Goal: Information Seeking & Learning: Learn about a topic

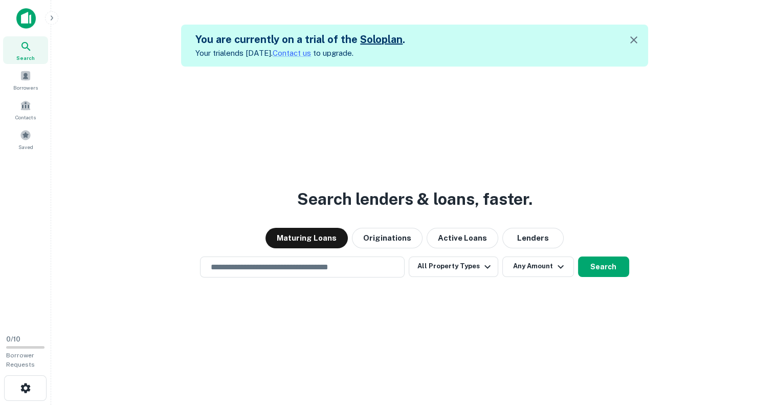
click at [24, 11] on img at bounding box center [25, 18] width 19 height 20
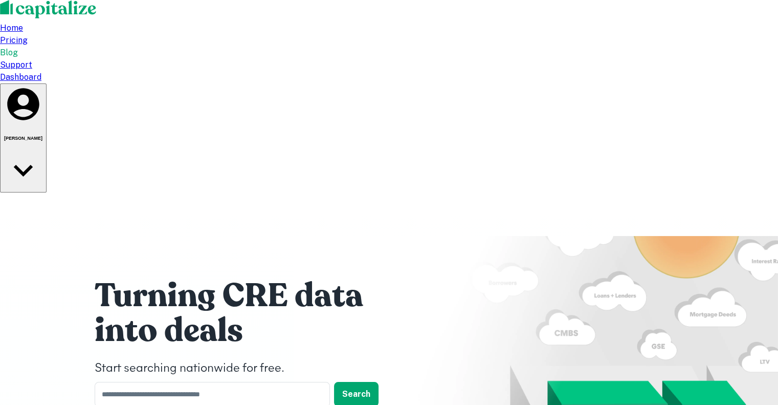
click at [42, 136] on h6 "[PERSON_NAME]" at bounding box center [23, 138] width 38 height 5
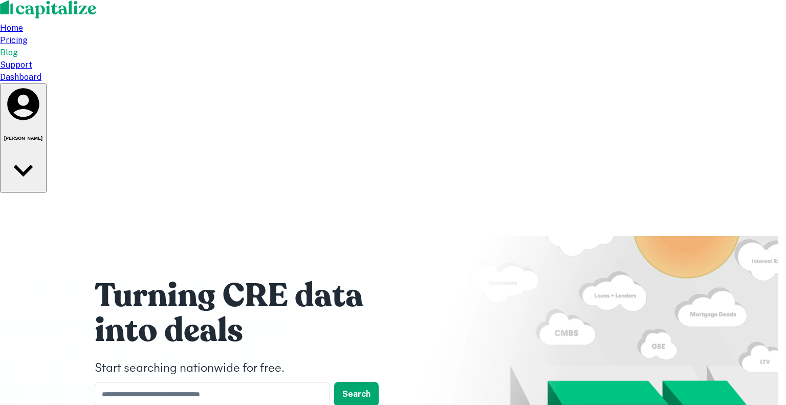
click at [731, 404] on div at bounding box center [389, 405] width 778 height 0
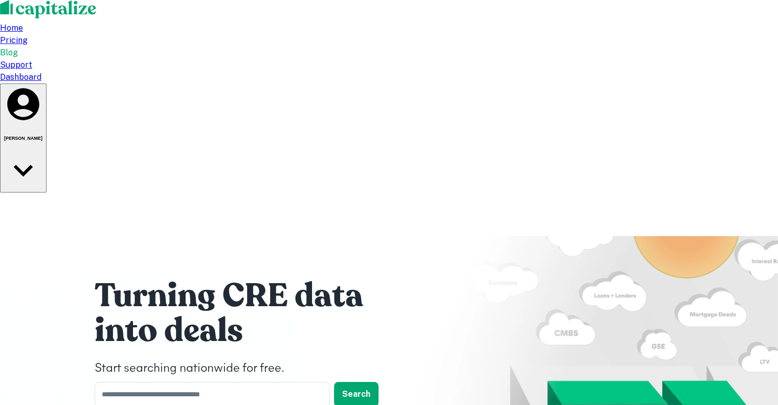
click at [42, 136] on h6 "[PERSON_NAME]" at bounding box center [23, 138] width 38 height 5
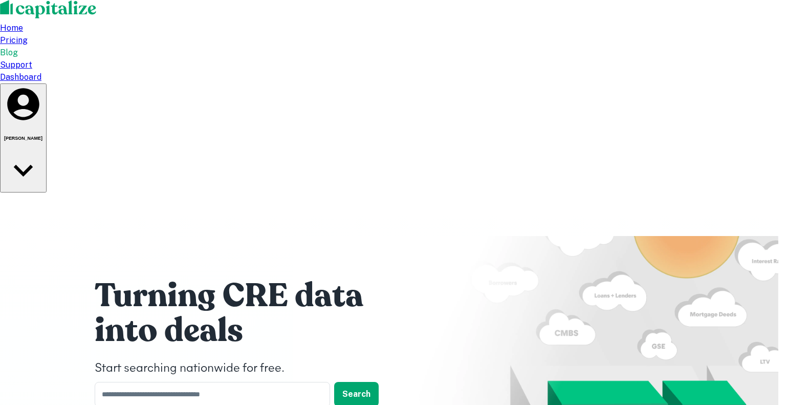
click at [36, 404] on strong "Solo Plan" at bounding box center [18, 411] width 36 height 10
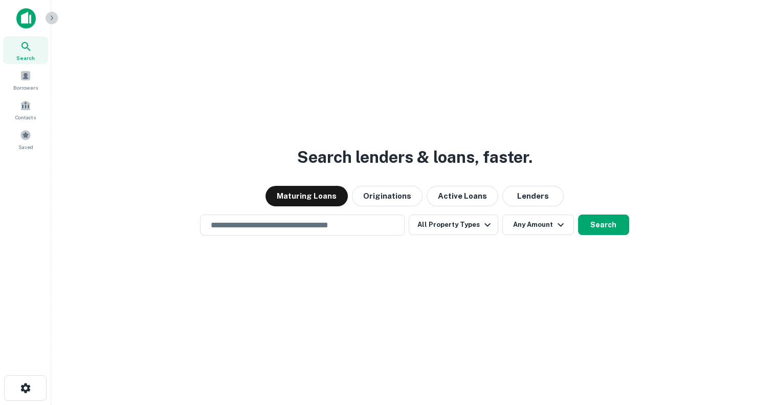
click at [50, 19] on icon "button" at bounding box center [52, 18] width 8 height 8
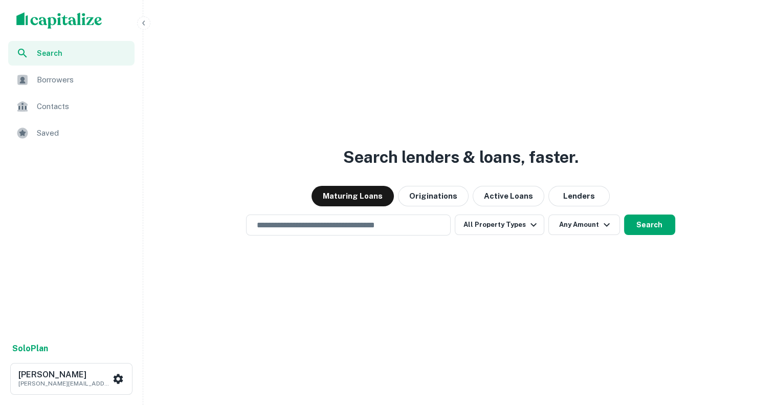
click at [52, 84] on span "Borrowers" at bounding box center [83, 80] width 92 height 12
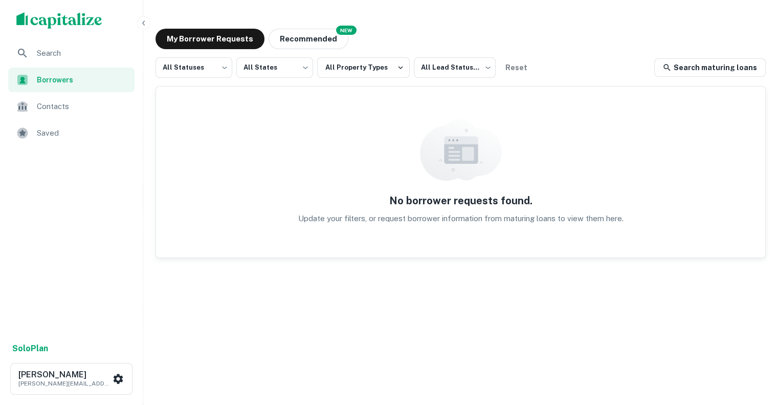
click at [59, 110] on span "Contacts" at bounding box center [83, 106] width 92 height 12
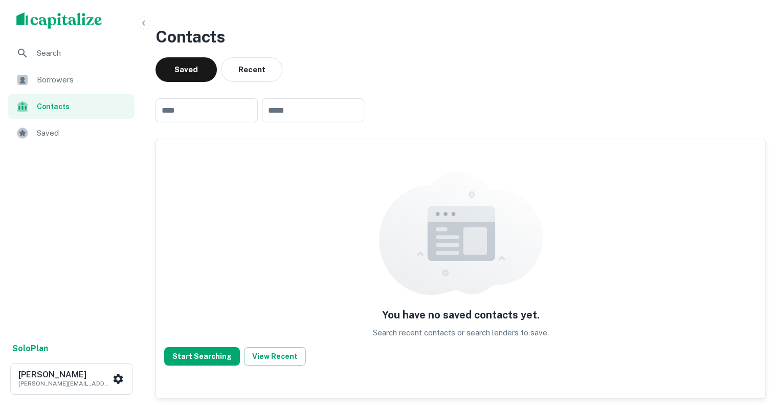
click at [64, 49] on span "Search" at bounding box center [83, 53] width 92 height 12
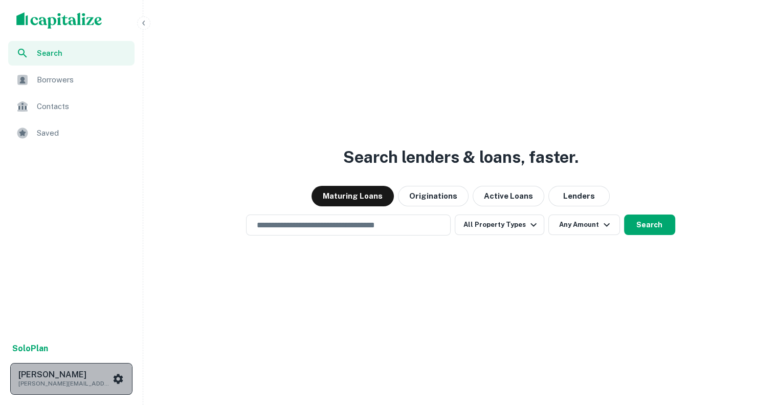
click at [39, 377] on h6 "[PERSON_NAME]" at bounding box center [64, 375] width 92 height 8
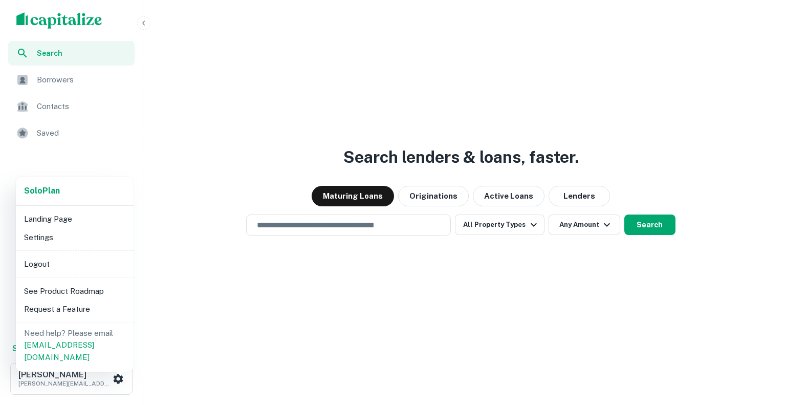
click at [199, 325] on div at bounding box center [393, 202] width 786 height 405
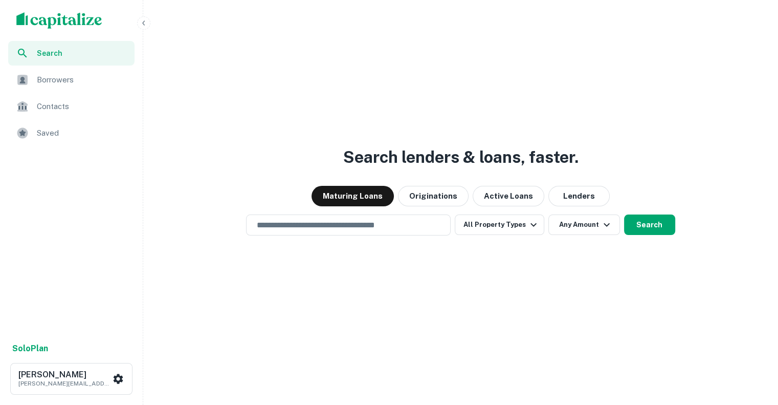
drag, startPoint x: 654, startPoint y: 78, endPoint x: 618, endPoint y: 79, distance: 35.9
click at [654, 78] on div "Search lenders & loans, faster. Maturing Loans Originations Active Loans Lender…" at bounding box center [460, 227] width 627 height 405
click at [89, 72] on div "Borrowers" at bounding box center [71, 80] width 126 height 25
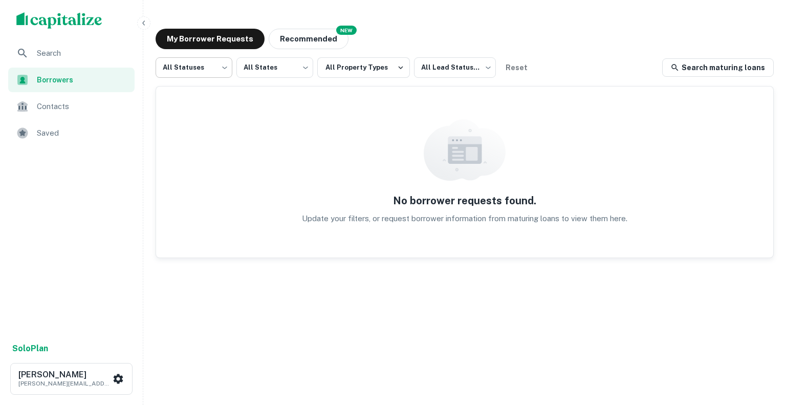
click at [221, 68] on body "Search Borrowers Contacts Saved Solo Plan Dylan Tomao dylan@cvlending.com My Bo…" at bounding box center [393, 202] width 786 height 405
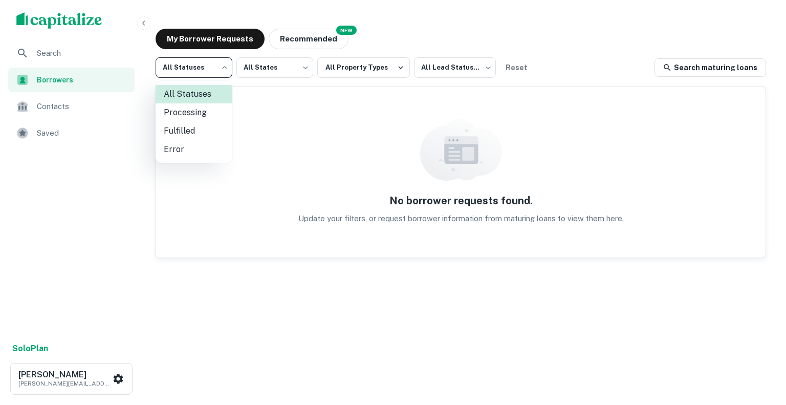
click at [312, 93] on div at bounding box center [393, 202] width 786 height 405
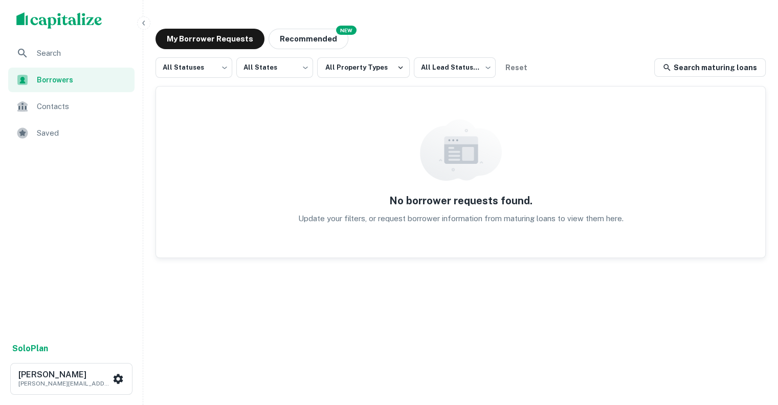
click at [98, 17] on img "scrollable content" at bounding box center [59, 20] width 86 height 16
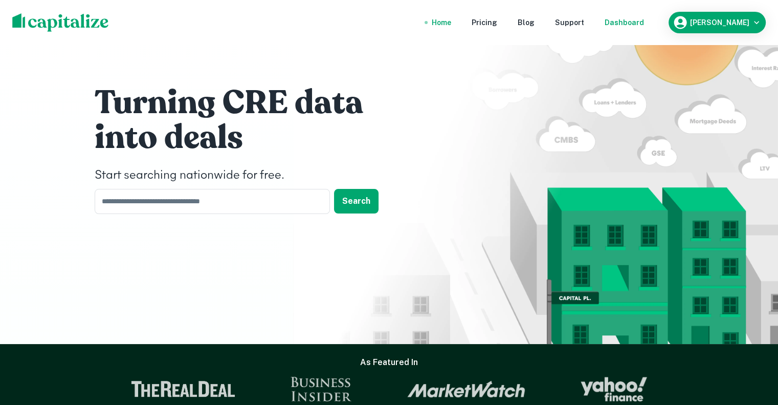
click at [639, 25] on div "Dashboard" at bounding box center [624, 22] width 39 height 11
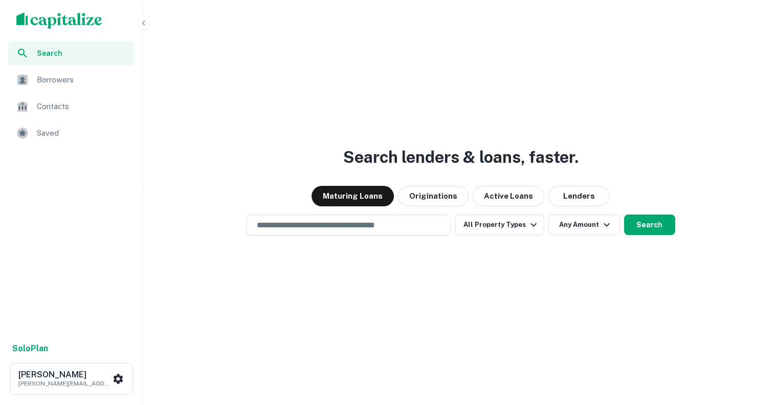
click at [633, 319] on div "Search lenders & loans, faster. Maturing Loans Originations Active Loans Lender…" at bounding box center [460, 227] width 627 height 405
click at [76, 85] on span "Borrowers" at bounding box center [83, 80] width 92 height 12
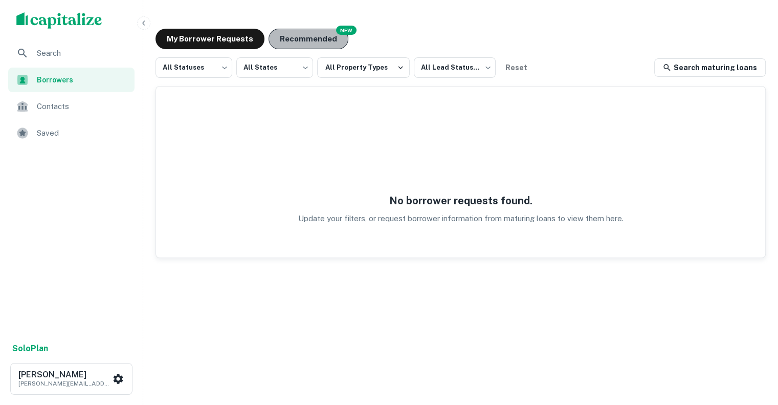
click at [299, 34] on button "Recommended" at bounding box center [309, 39] width 80 height 20
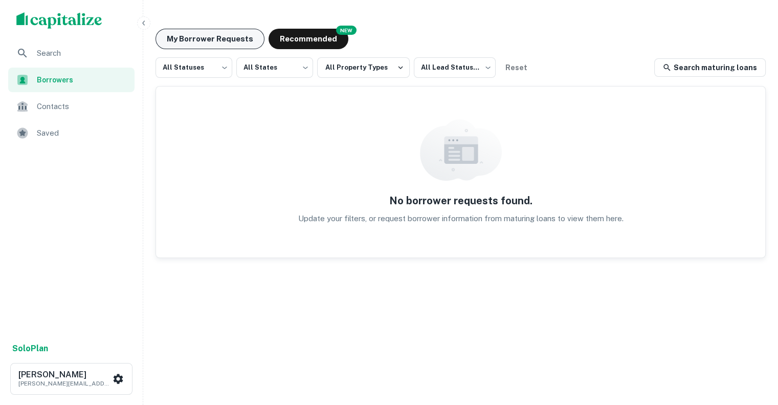
click at [227, 38] on button "My Borrower Requests" at bounding box center [210, 39] width 109 height 20
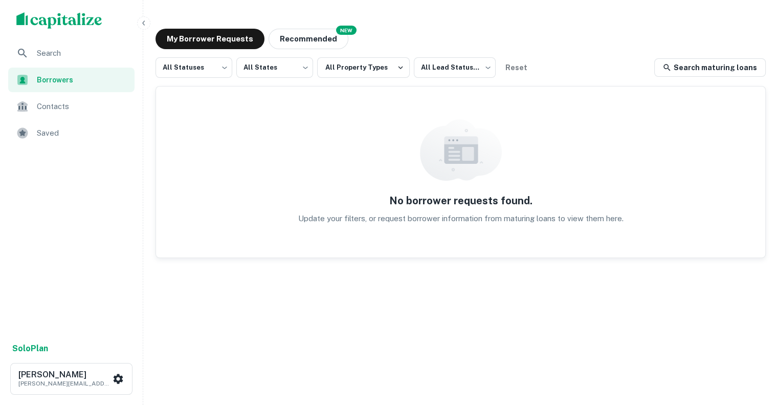
click at [60, 107] on span "Contacts" at bounding box center [83, 106] width 92 height 12
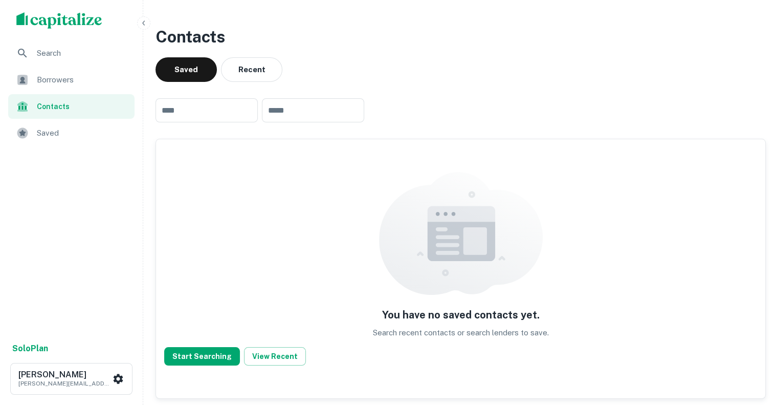
click at [67, 49] on span "Search" at bounding box center [83, 53] width 92 height 12
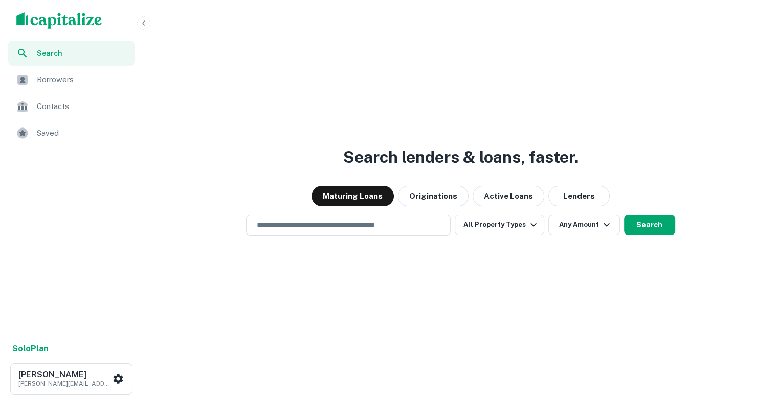
click at [456, 324] on div "Search lenders & loans, faster. Maturing Loans Originations Active Loans Lender…" at bounding box center [460, 227] width 627 height 405
click at [647, 229] on button "Search" at bounding box center [649, 224] width 51 height 20
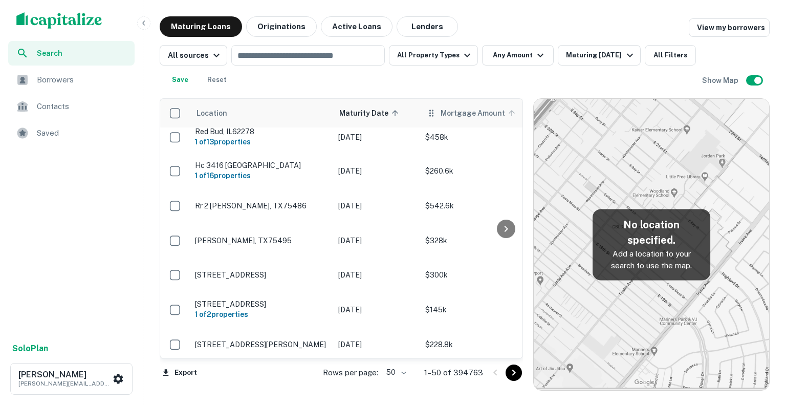
scroll to position [160, 0]
click at [479, 116] on span "Mortgage Amount" at bounding box center [480, 113] width 78 height 12
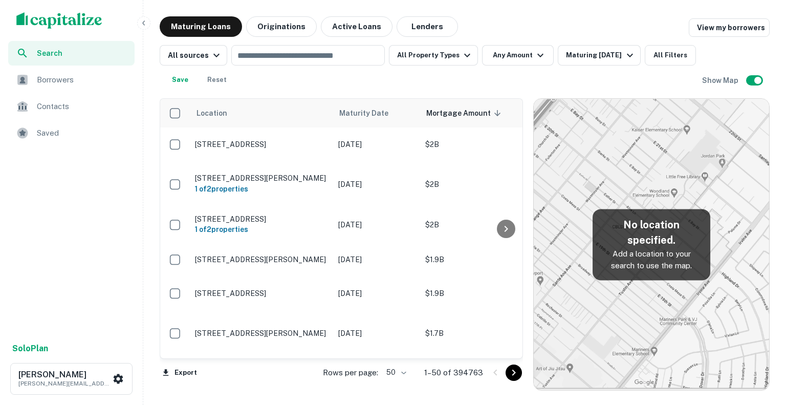
click at [569, 20] on div "Maturing Loans Originations Active Loans Lenders View my borrowers" at bounding box center [465, 26] width 610 height 20
click at [59, 79] on span "Borrowers" at bounding box center [83, 80] width 92 height 12
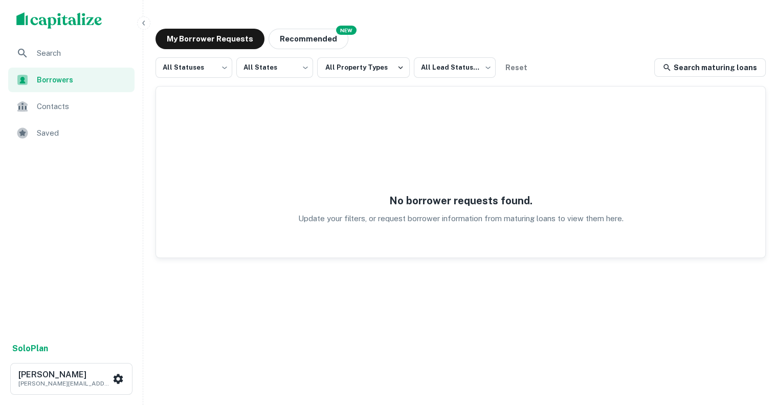
click at [235, 322] on div "All Statuses *** ​ All States *** ​ All Property Types All Lead Statuses *** ​ …" at bounding box center [461, 215] width 611 height 317
click at [579, 251] on div "No borrower requests found. Update your filters, or request borrower informatio…" at bounding box center [461, 171] width 610 height 171
click at [79, 15] on img "scrollable content" at bounding box center [59, 20] width 86 height 16
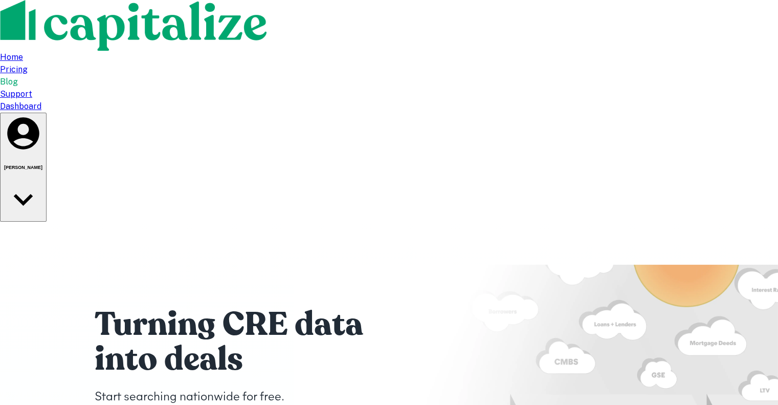
click at [42, 165] on h6 "[PERSON_NAME]" at bounding box center [23, 167] width 38 height 5
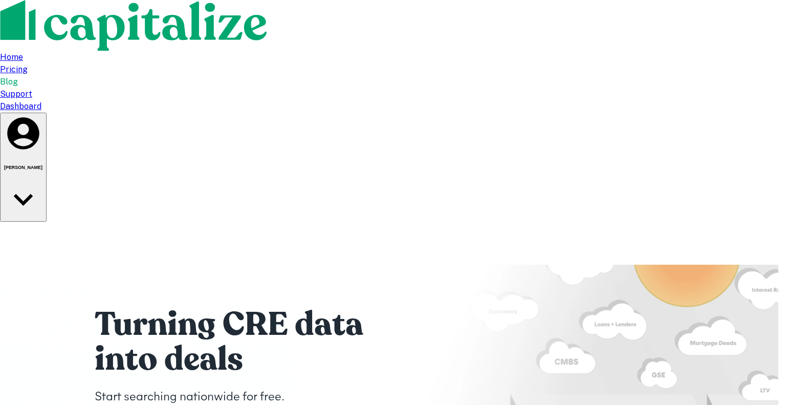
click at [36, 404] on strong "Solo Plan" at bounding box center [18, 411] width 36 height 10
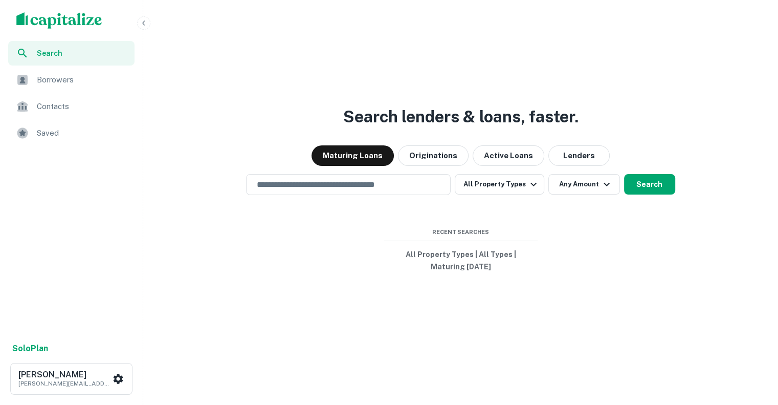
click at [335, 131] on div "Search lenders & loans, faster. Maturing Loans Originations Active Loans Lender…" at bounding box center [460, 227] width 627 height 405
click at [76, 72] on div "Borrowers" at bounding box center [71, 80] width 126 height 25
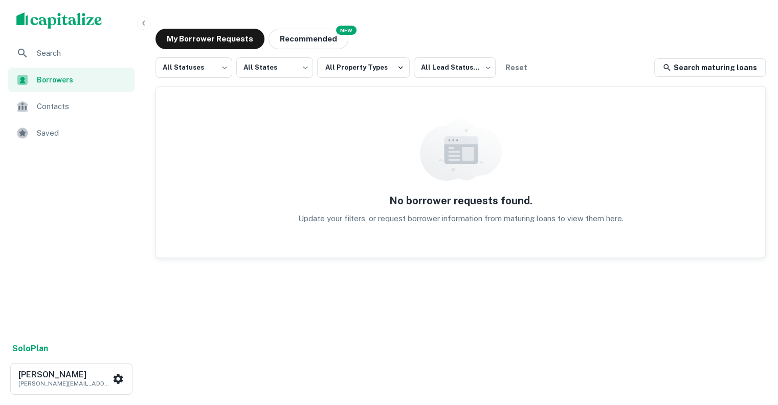
click at [75, 110] on span "Contacts" at bounding box center [83, 106] width 92 height 12
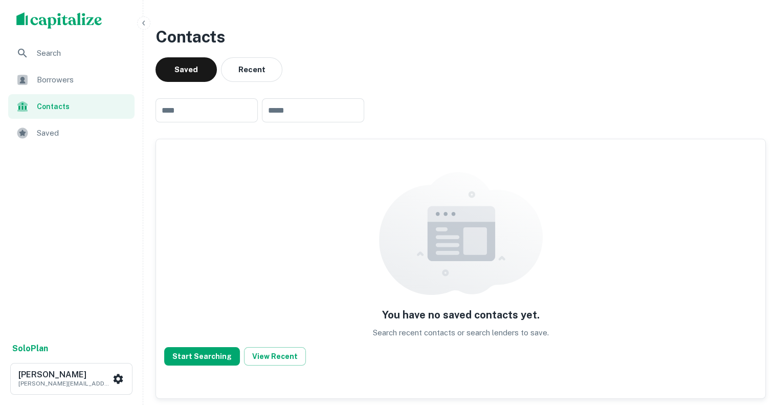
click at [62, 74] on span "Borrowers" at bounding box center [83, 80] width 92 height 12
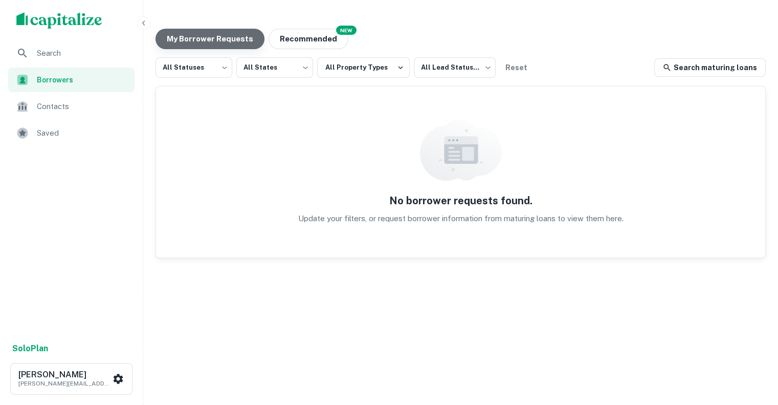
click at [225, 41] on button "My Borrower Requests" at bounding box center [210, 39] width 109 height 20
click at [223, 69] on body "Search Borrowers Contacts Saved Solo Plan [PERSON_NAME] [PERSON_NAME][EMAIL_ADD…" at bounding box center [389, 202] width 778 height 405
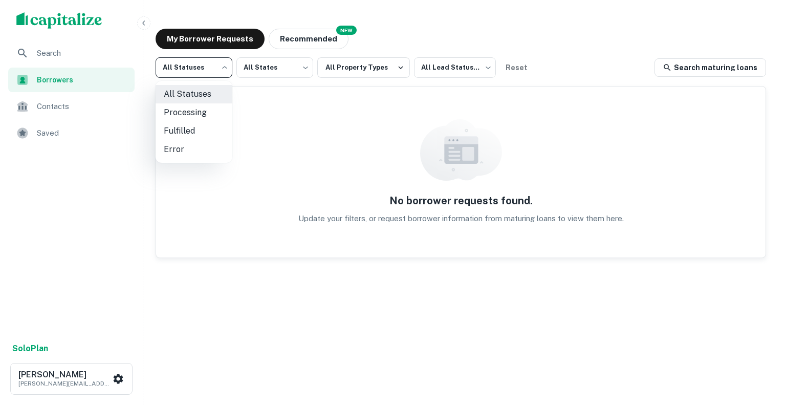
click at [276, 63] on div at bounding box center [393, 202] width 786 height 405
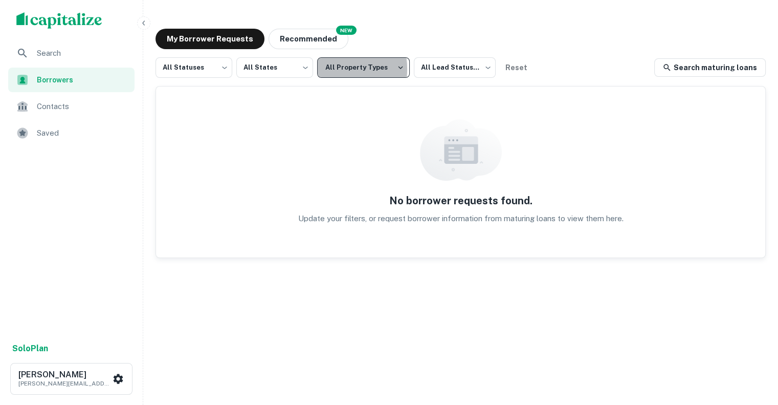
click at [324, 69] on button "All Property Types" at bounding box center [363, 67] width 93 height 20
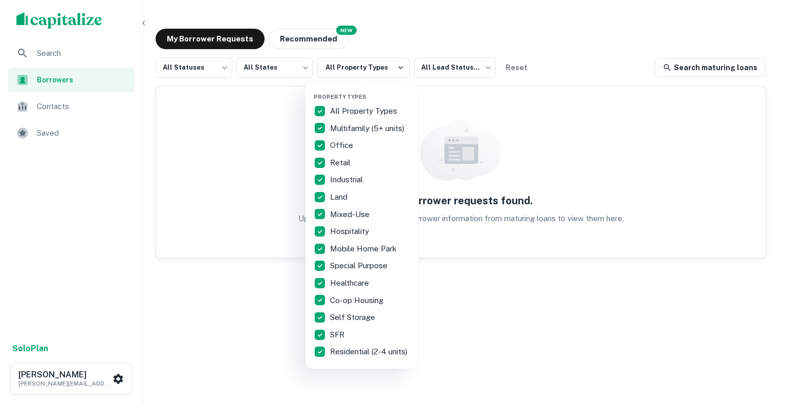
click at [445, 70] on div at bounding box center [393, 202] width 786 height 405
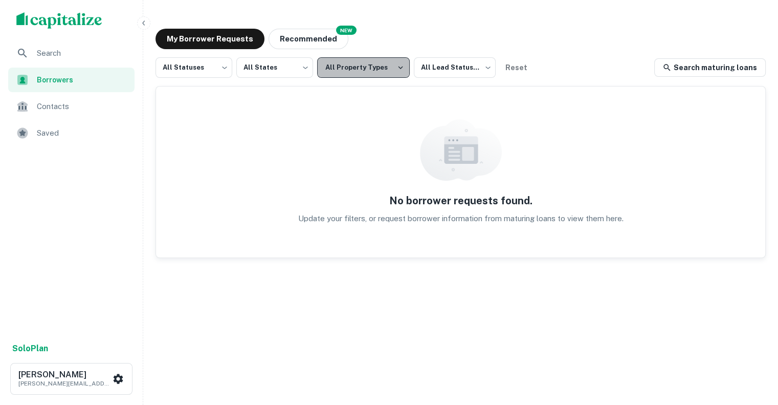
click at [380, 64] on button "All Property Types" at bounding box center [363, 67] width 93 height 20
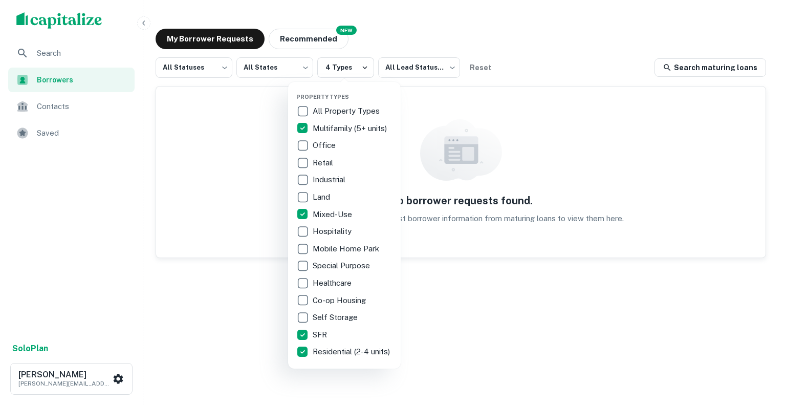
click at [213, 278] on div at bounding box center [393, 202] width 786 height 405
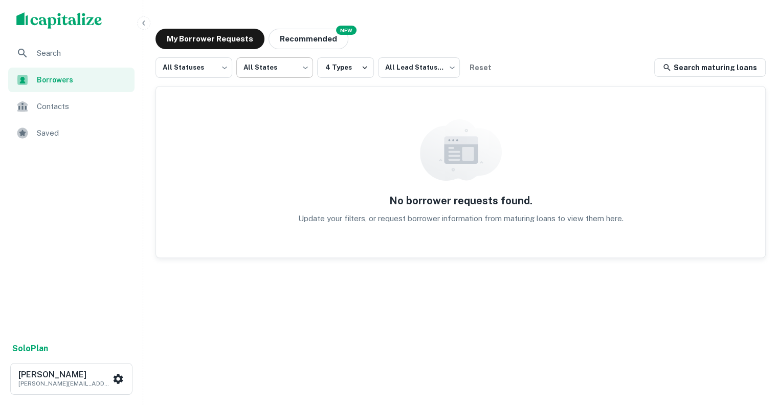
click at [305, 68] on body "Search Borrowers Contacts Saved Solo Plan Dylan Tomao dylan@cvlending.com My Bo…" at bounding box center [389, 202] width 778 height 405
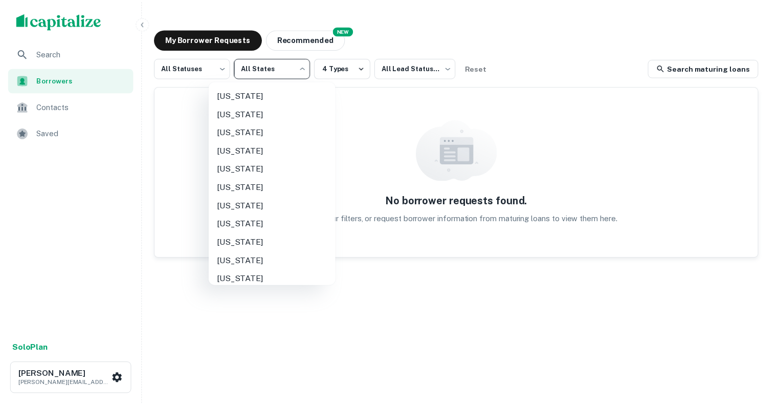
scroll to position [102, 0]
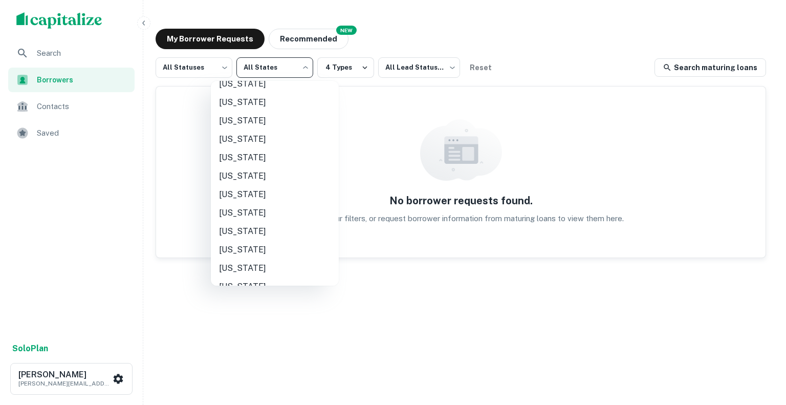
click at [242, 171] on li "Georgia" at bounding box center [275, 176] width 128 height 18
type input "**"
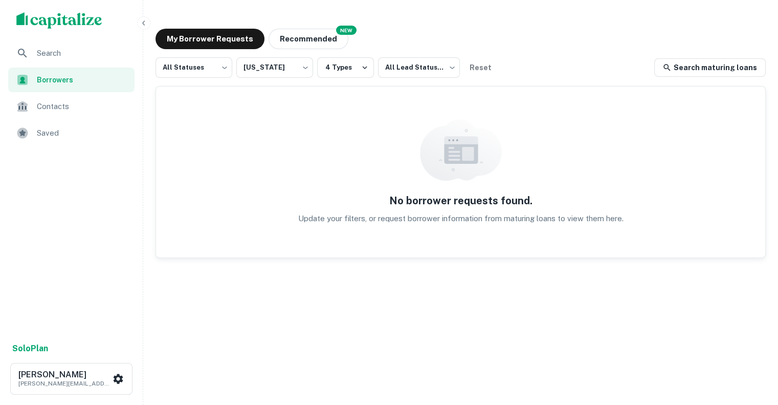
click at [446, 382] on div "My Borrower Requests NEW Recommended All Statuses *** ​ Georgia ** ​ 4 Types Al…" at bounding box center [460, 202] width 627 height 364
click at [689, 68] on link "Search maturing loans" at bounding box center [711, 67] width 112 height 18
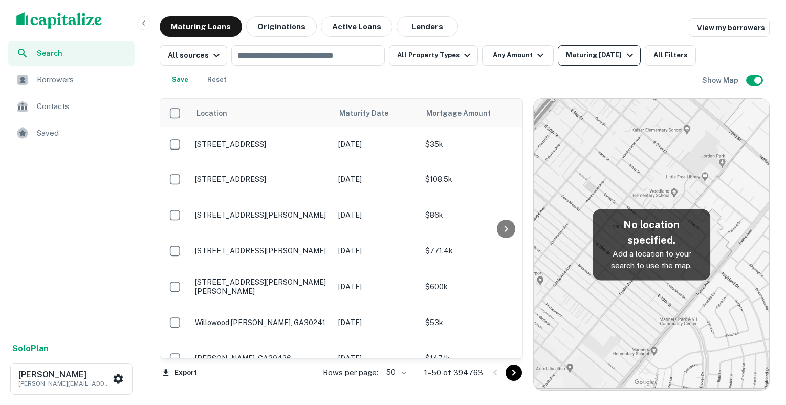
click at [603, 47] on button "Maturing In 1 Year" at bounding box center [599, 55] width 82 height 20
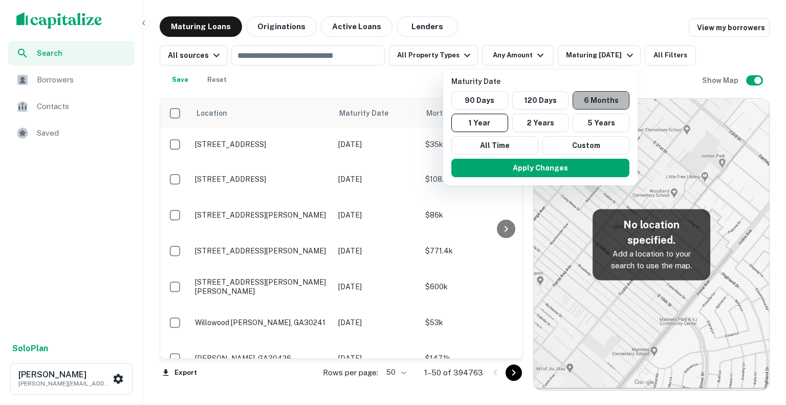
click at [611, 106] on button "6 Months" at bounding box center [601, 100] width 57 height 18
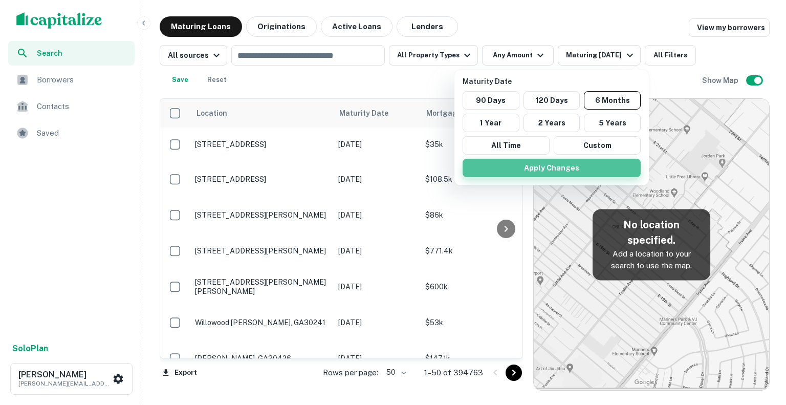
click at [558, 163] on button "Apply Changes" at bounding box center [552, 168] width 178 height 18
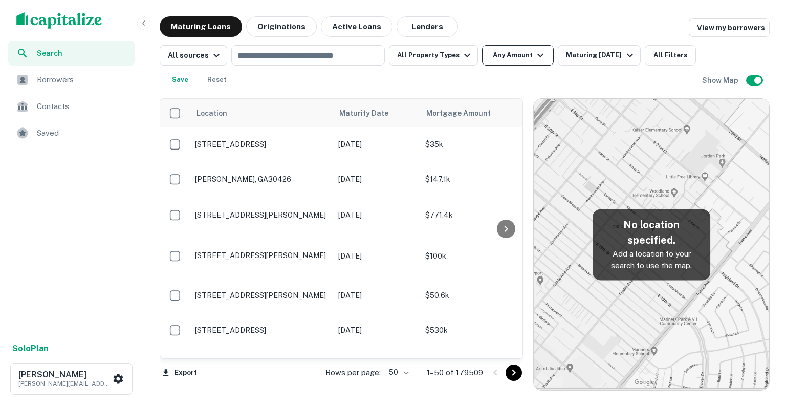
click at [535, 53] on icon "button" at bounding box center [540, 55] width 12 height 12
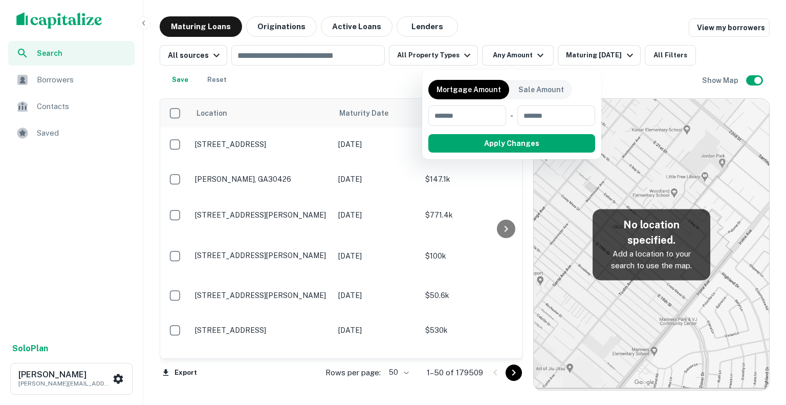
click at [506, 31] on div at bounding box center [393, 202] width 786 height 405
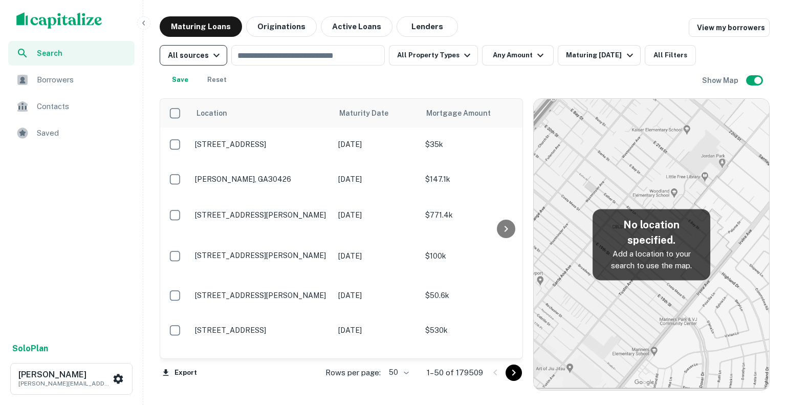
click at [198, 59] on div "All sources" at bounding box center [195, 55] width 55 height 12
click at [198, 59] on div at bounding box center [393, 202] width 786 height 405
click at [451, 58] on button "All Property Types" at bounding box center [433, 55] width 89 height 20
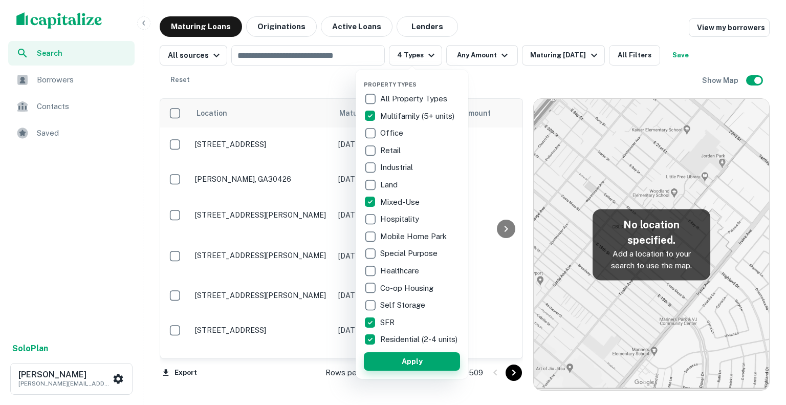
click at [394, 362] on button "Apply" at bounding box center [412, 361] width 96 height 18
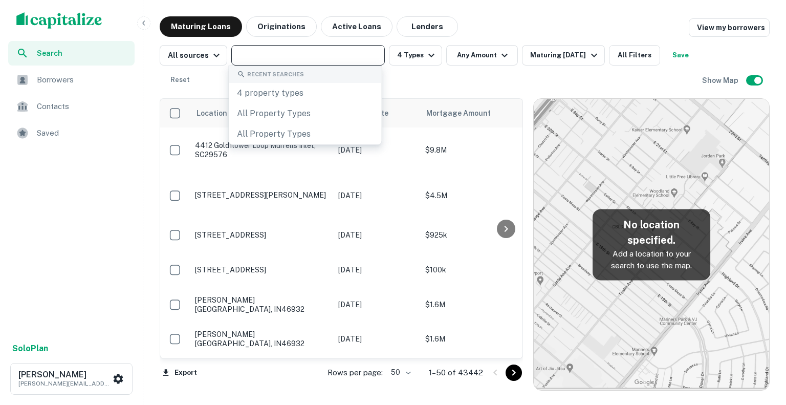
click at [289, 53] on input "text" at bounding box center [307, 55] width 146 height 14
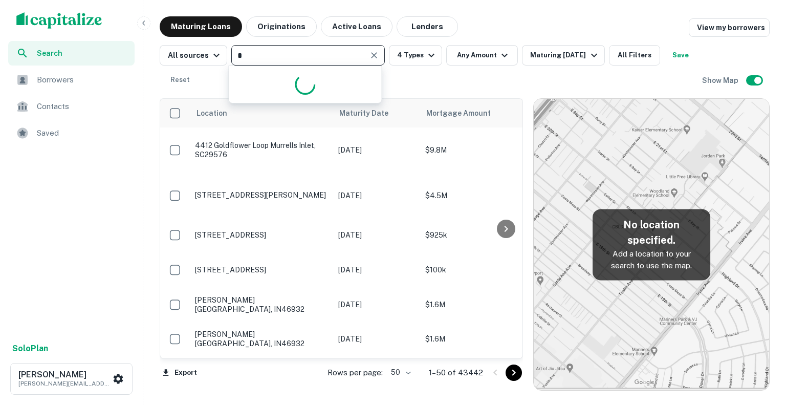
type input "**"
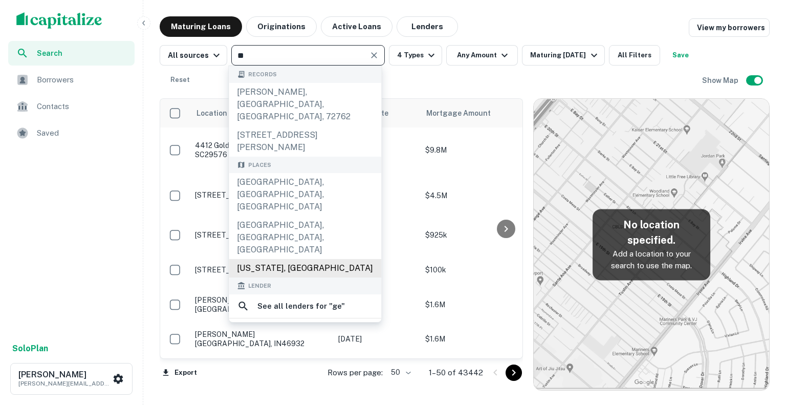
click at [288, 259] on div "Georgia, USA" at bounding box center [305, 268] width 153 height 18
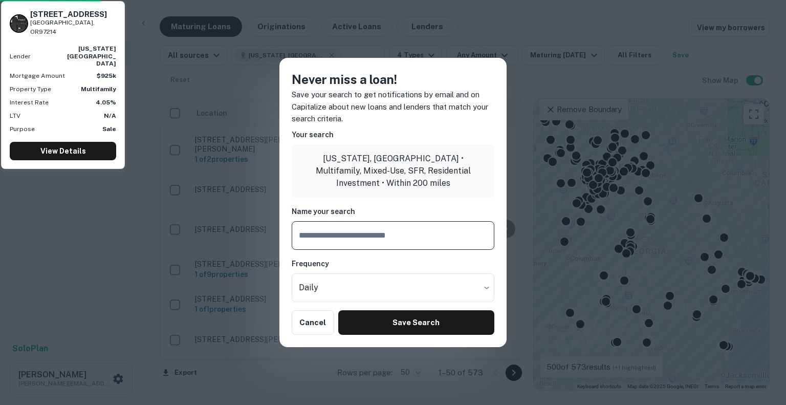
click at [375, 235] on input "text" at bounding box center [393, 235] width 203 height 29
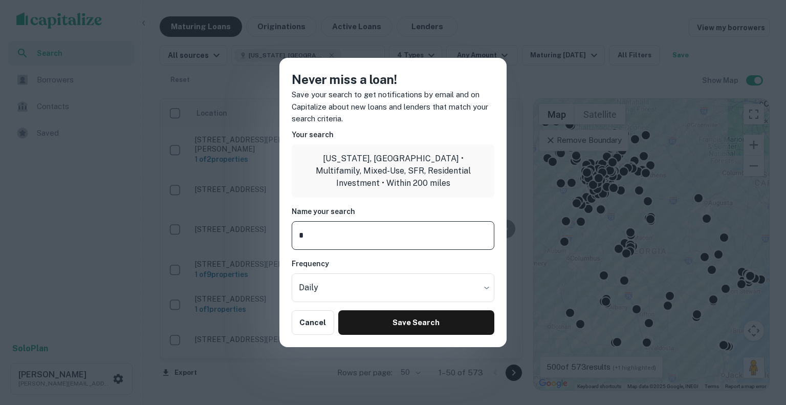
click at [375, 235] on input "*" at bounding box center [393, 235] width 203 height 29
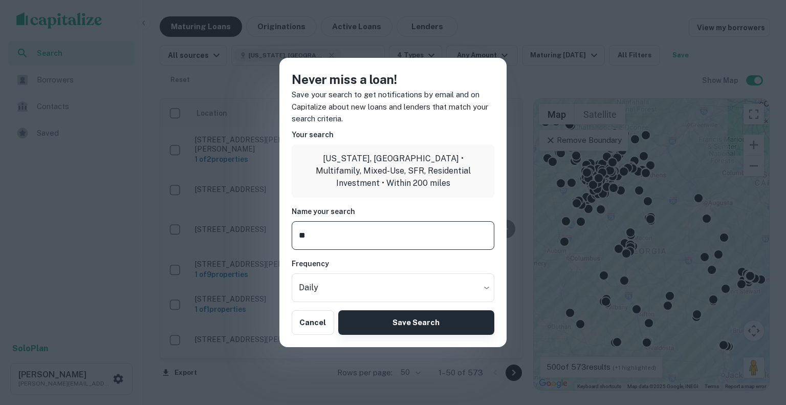
type input "**"
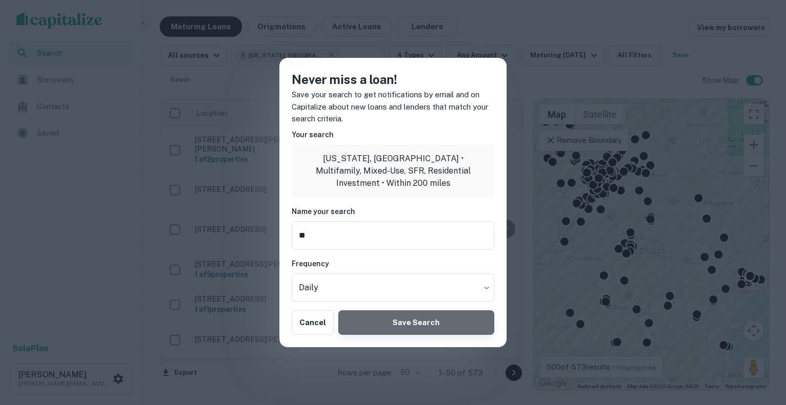
click at [407, 324] on button "Save Search" at bounding box center [416, 322] width 156 height 25
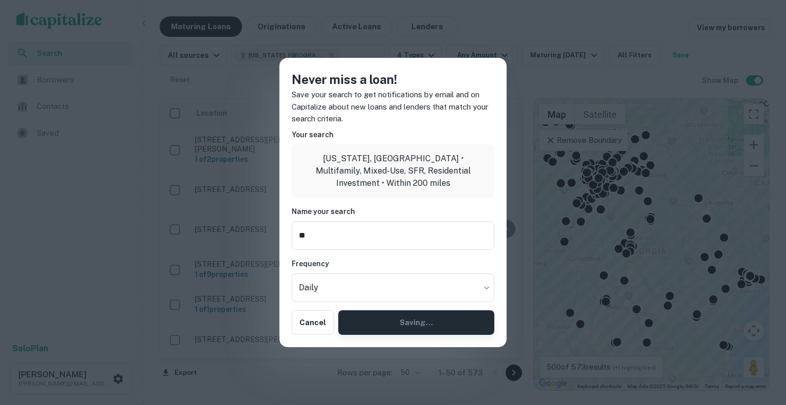
type input "**********"
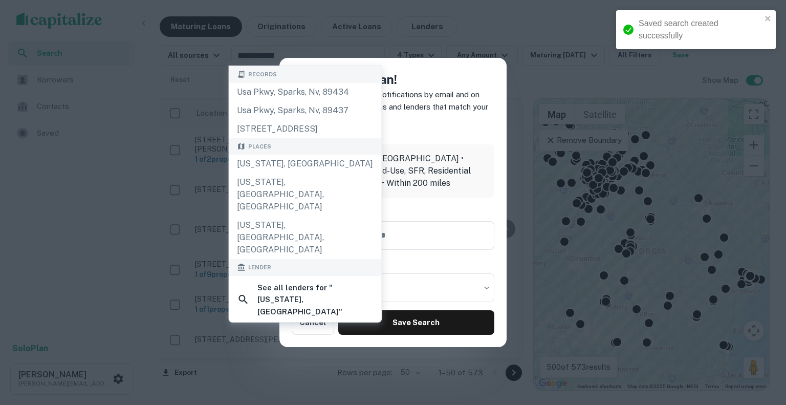
click at [426, 131] on h6 "Your search" at bounding box center [393, 134] width 203 height 11
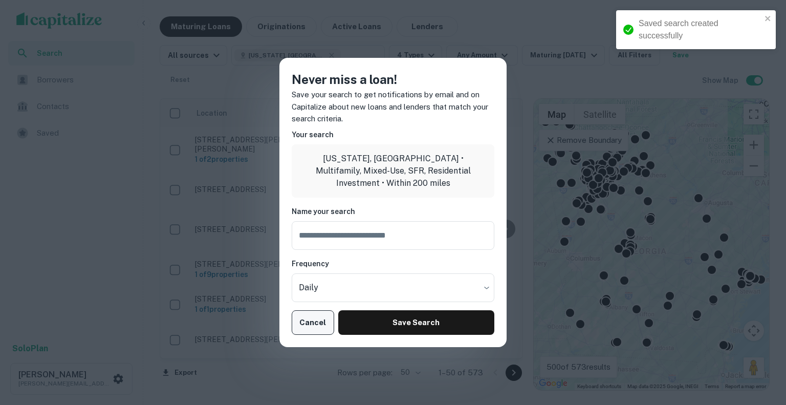
click at [315, 320] on button "Cancel" at bounding box center [313, 322] width 42 height 25
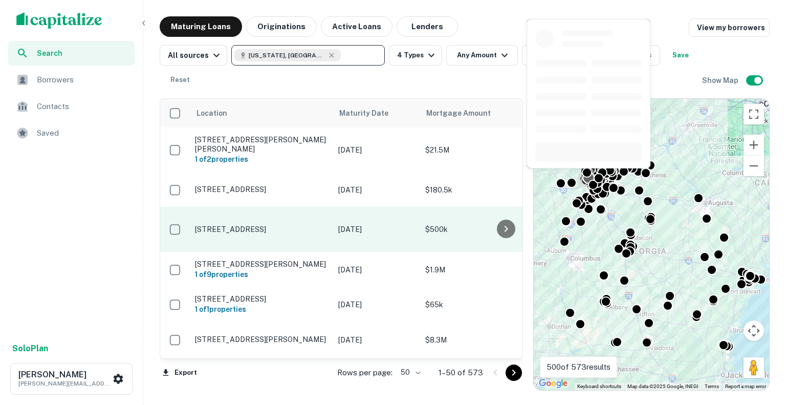
scroll to position [33, 0]
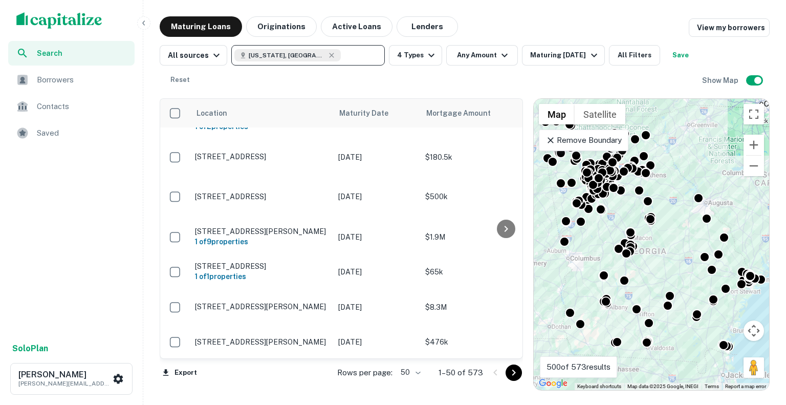
click at [494, 19] on div "Maturing Loans Originations Active Loans Lenders View my borrowers" at bounding box center [465, 26] width 610 height 20
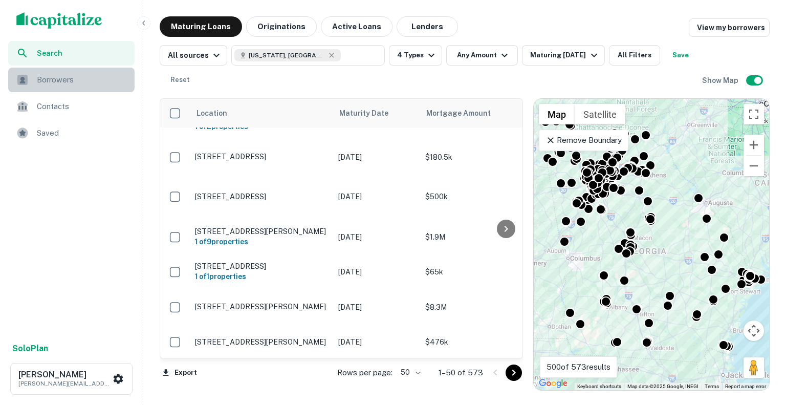
click at [78, 83] on span "Borrowers" at bounding box center [83, 80] width 92 height 12
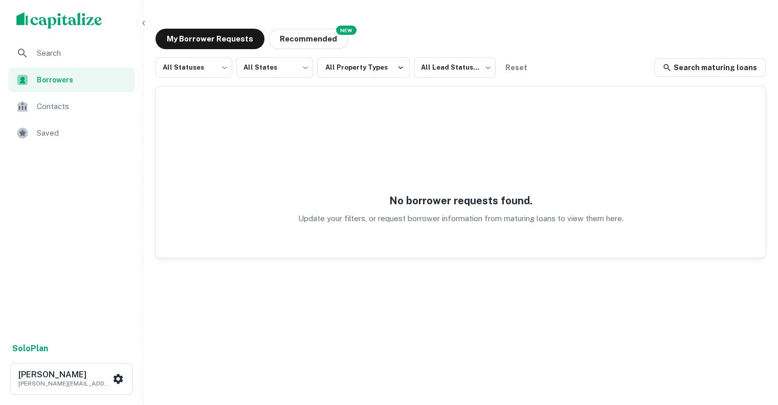
click at [68, 50] on span "Search" at bounding box center [83, 53] width 92 height 12
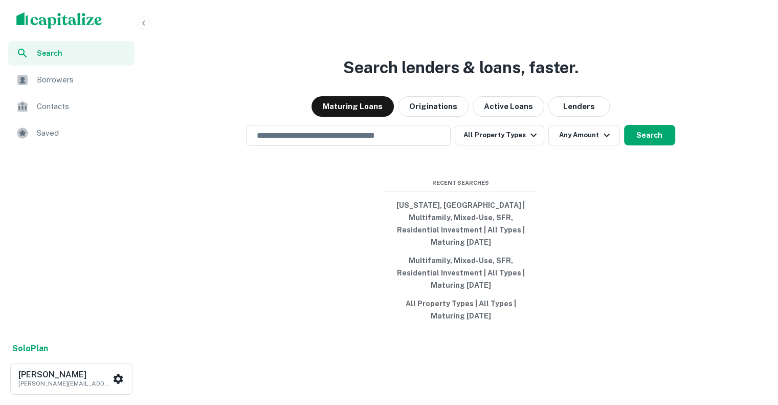
click at [76, 109] on span "Contacts" at bounding box center [83, 106] width 92 height 12
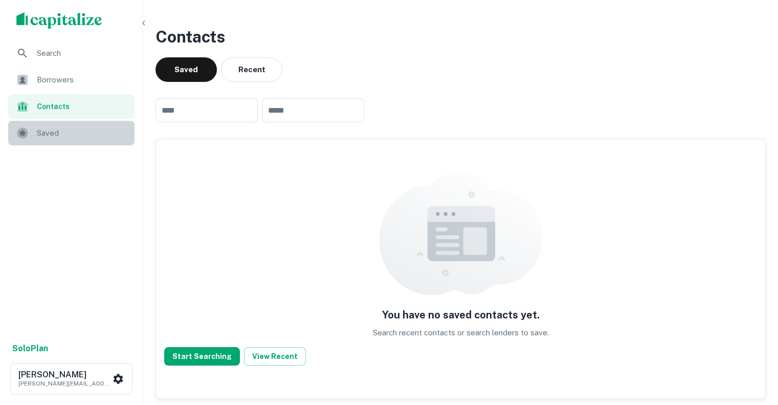
click at [84, 137] on span "Saved" at bounding box center [83, 133] width 92 height 12
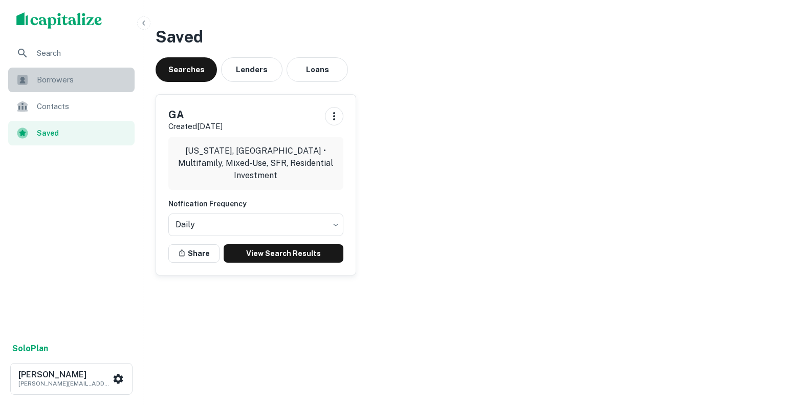
click at [64, 70] on div "Borrowers" at bounding box center [71, 80] width 126 height 25
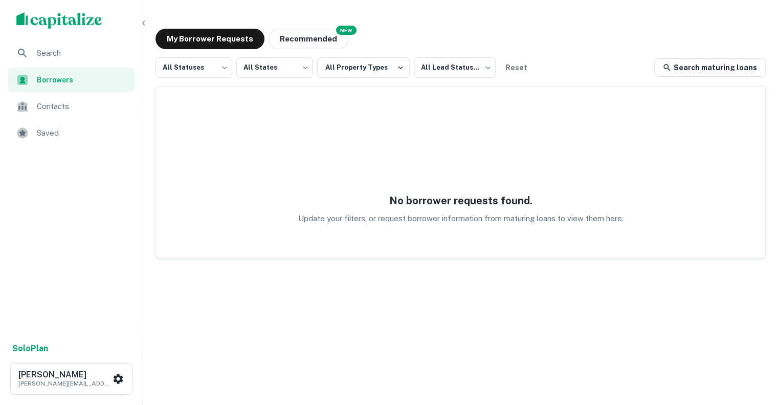
click at [94, 21] on img "scrollable content" at bounding box center [59, 20] width 86 height 16
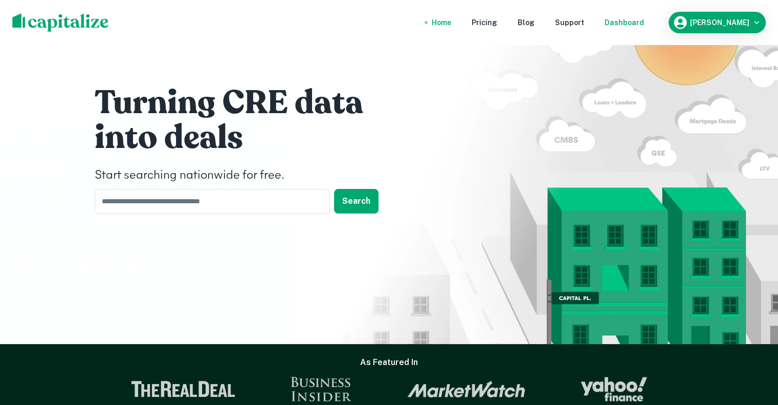
click at [644, 23] on div "Dashboard" at bounding box center [624, 22] width 39 height 11
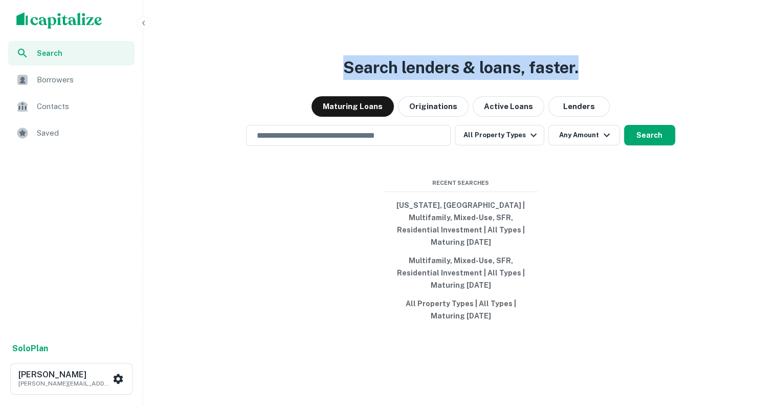
drag, startPoint x: 592, startPoint y: 71, endPoint x: 344, endPoint y: 77, distance: 247.8
click at [344, 77] on div "Search lenders & loans, faster. Maturing Loans Originations Active Loans Lender…" at bounding box center [460, 227] width 627 height 405
click at [620, 44] on div "Search lenders & loans, faster. Maturing Loans Originations Active Loans Lender…" at bounding box center [460, 227] width 627 height 405
drag, startPoint x: 603, startPoint y: 75, endPoint x: 331, endPoint y: 69, distance: 272.9
click at [331, 69] on div "Search lenders & loans, faster. Maturing Loans Originations Active Loans Lender…" at bounding box center [460, 227] width 627 height 405
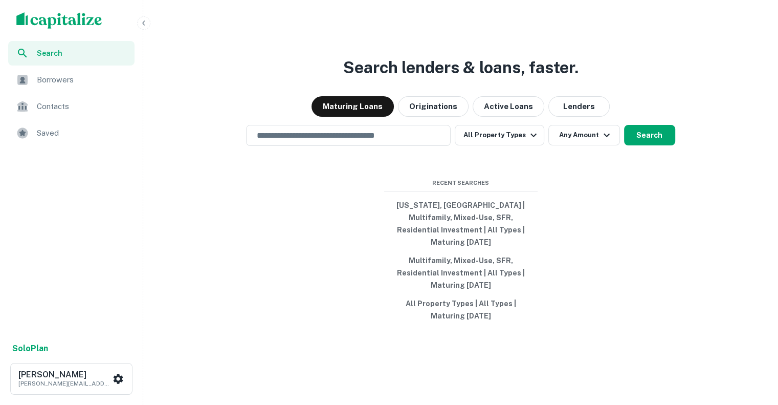
click at [669, 71] on div "Search lenders & loans, faster. Maturing Loans Originations Active Loans Lender…" at bounding box center [460, 227] width 627 height 405
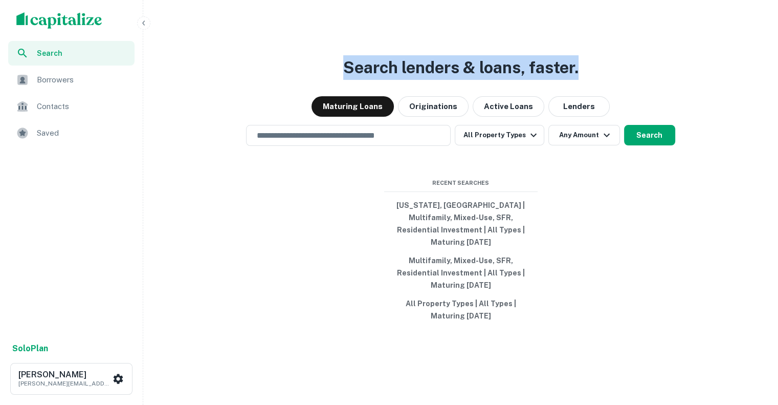
drag, startPoint x: 590, startPoint y: 71, endPoint x: 328, endPoint y: 77, distance: 261.6
click at [328, 77] on div "Search lenders & loans, faster. Maturing Loans Originations Active Loans Lender…" at bounding box center [460, 227] width 627 height 405
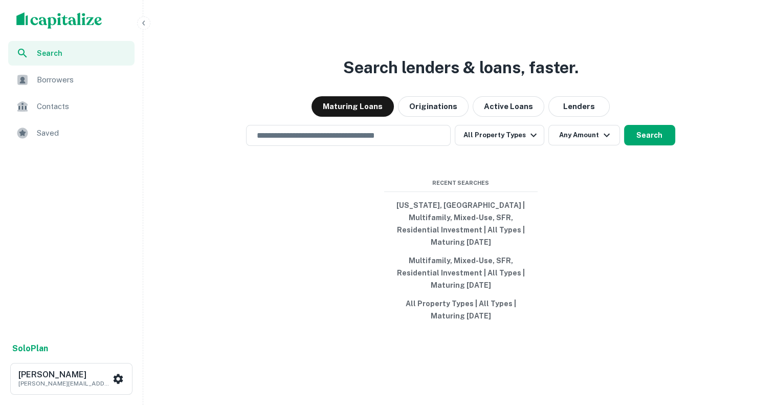
click at [632, 63] on div "Search lenders & loans, faster. Maturing Loans Originations Active Loans Lender…" at bounding box center [460, 227] width 627 height 405
drag, startPoint x: 616, startPoint y: 69, endPoint x: 336, endPoint y: 94, distance: 281.0
click at [336, 94] on div "Search lenders & loans, faster. Maturing Loans Originations Active Loans Lender…" at bounding box center [460, 227] width 627 height 405
click at [664, 73] on div "Search lenders & loans, faster. Maturing Loans Originations Active Loans Lender…" at bounding box center [460, 227] width 627 height 405
click at [400, 387] on div "Search lenders & loans, faster. Maturing Loans Originations Active Loans Lender…" at bounding box center [460, 227] width 627 height 405
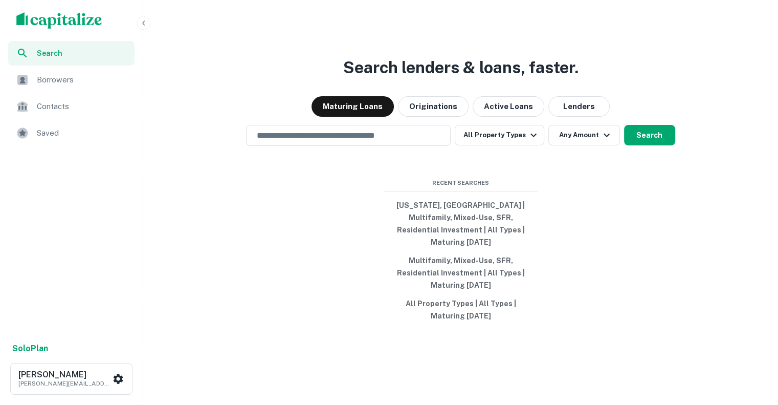
click at [615, 213] on div "Search lenders & loans, faster. Maturing Loans Originations Active Loans Lender…" at bounding box center [460, 227] width 627 height 405
click at [145, 23] on icon "button" at bounding box center [144, 23] width 8 height 8
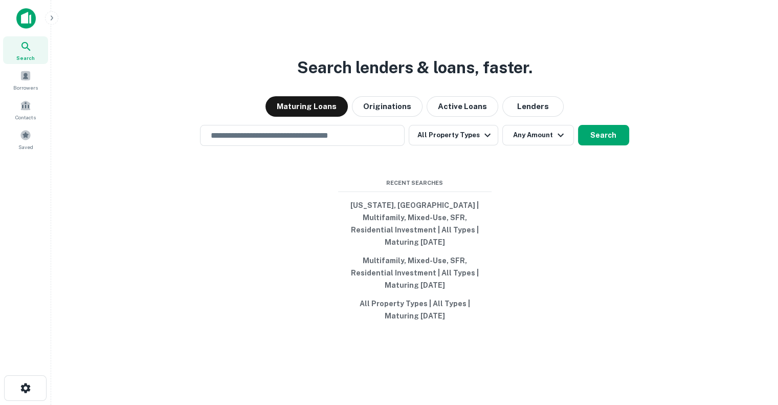
click at [43, 18] on div at bounding box center [67, 18] width 102 height 20
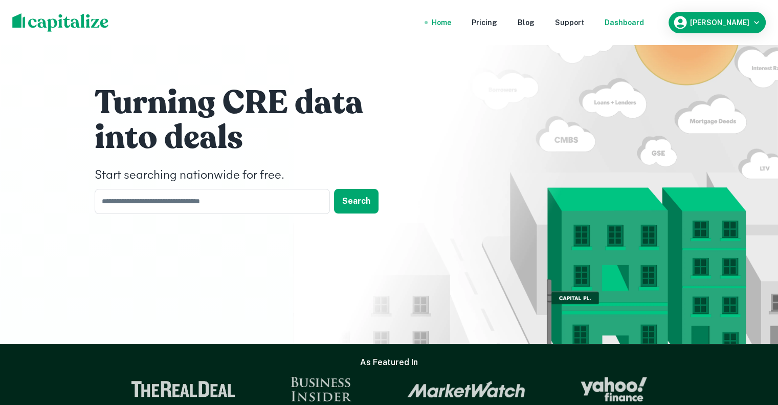
click at [644, 22] on div "Dashboard" at bounding box center [624, 22] width 39 height 11
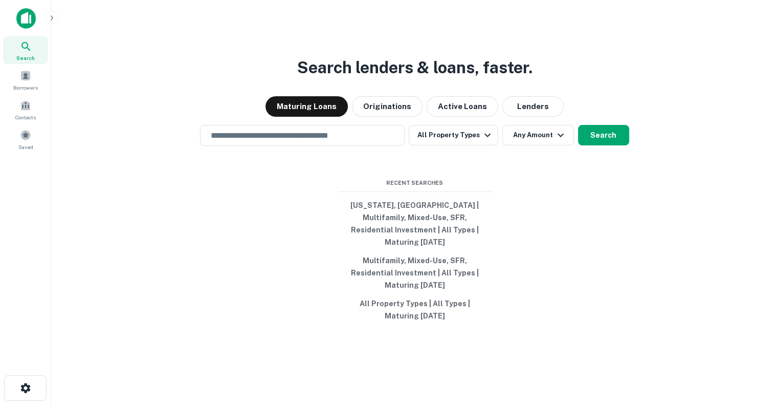
click at [638, 384] on div "Search lenders & loans, faster. Maturing Loans Originations Active Loans Lender…" at bounding box center [414, 227] width 711 height 405
click at [276, 391] on div "Search lenders & loans, faster. Maturing Loans Originations Active Loans Lender…" at bounding box center [414, 227] width 711 height 405
